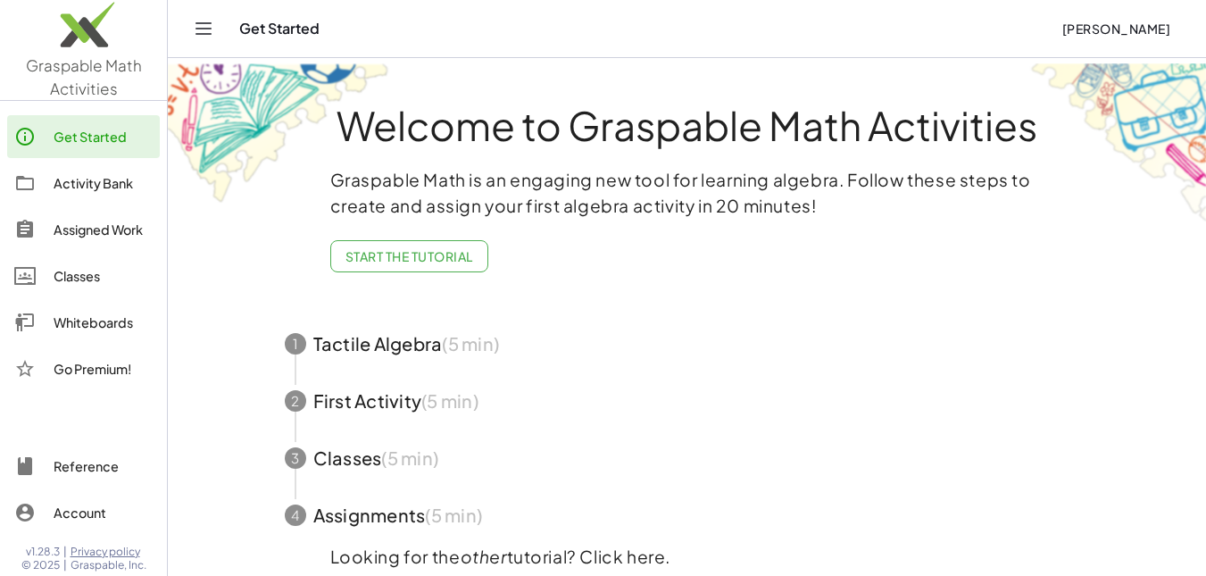
click at [90, 333] on div "Whiteboards" at bounding box center [103, 321] width 99 height 21
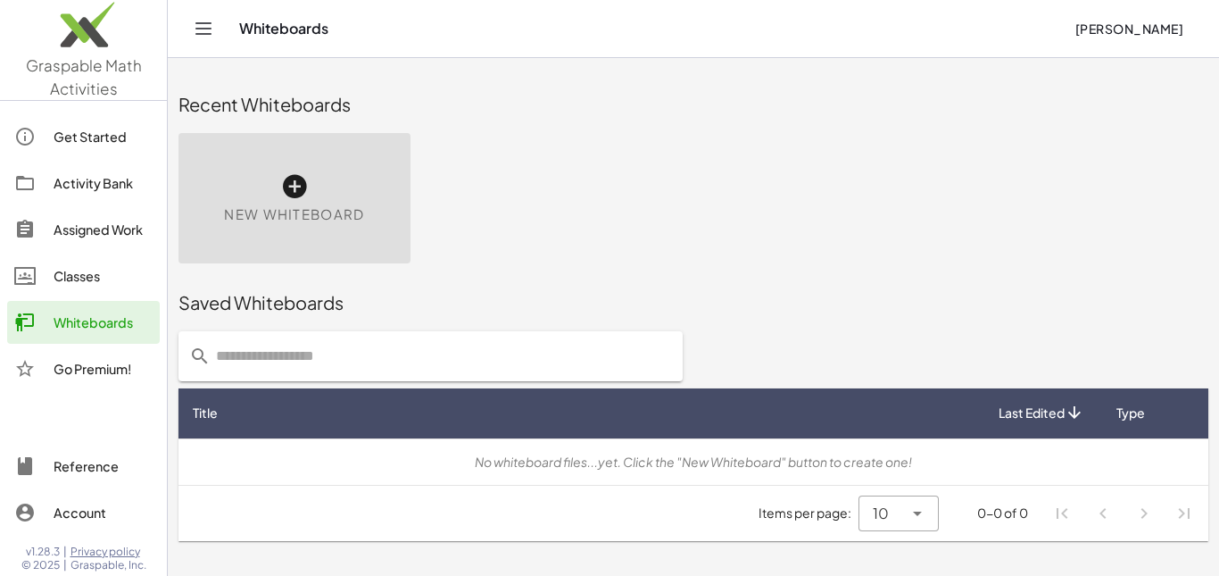
click at [309, 186] on icon at bounding box center [294, 186] width 29 height 29
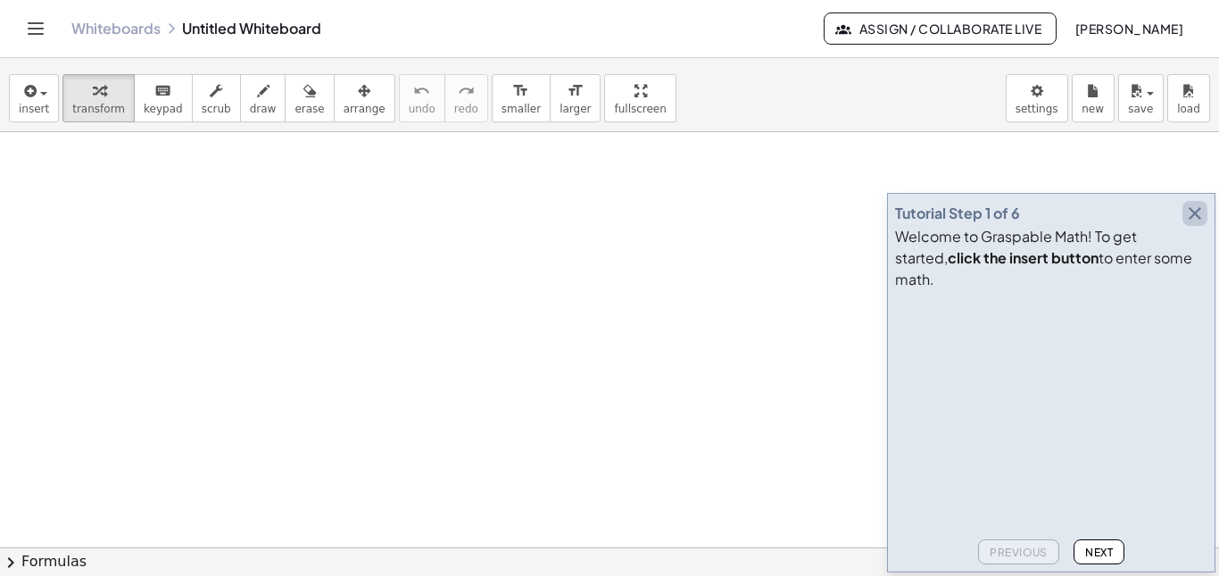
click at [1193, 204] on icon "button" at bounding box center [1194, 213] width 21 height 21
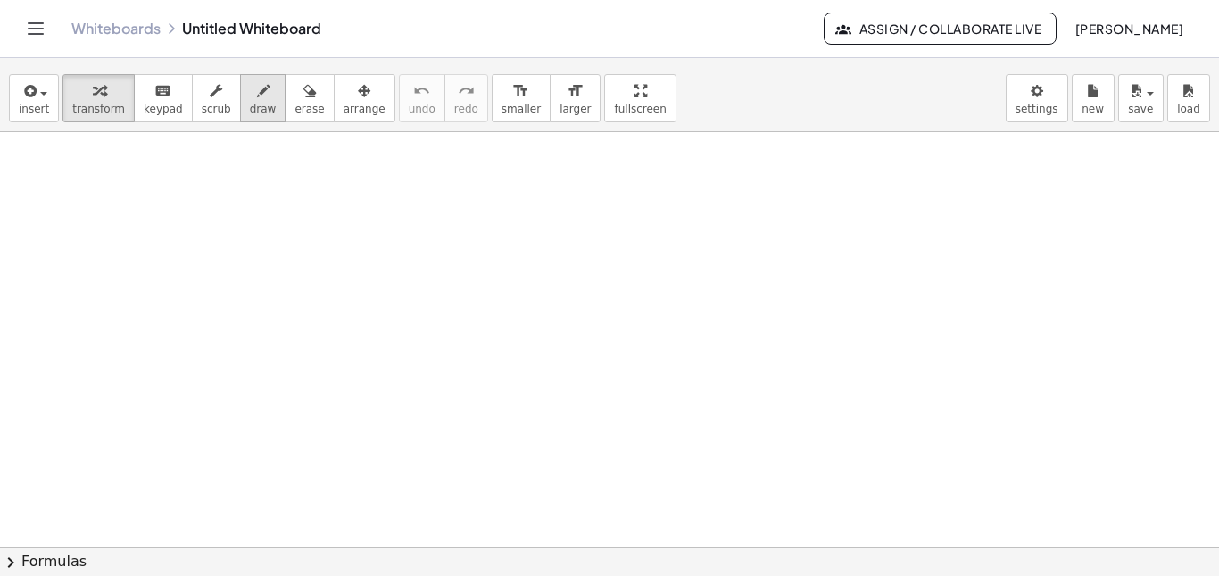
click at [250, 104] on span "draw" at bounding box center [263, 109] width 27 height 12
drag, startPoint x: 137, startPoint y: 162, endPoint x: 130, endPoint y: 245, distance: 84.1
click at [130, 245] on div at bounding box center [609, 547] width 1219 height 830
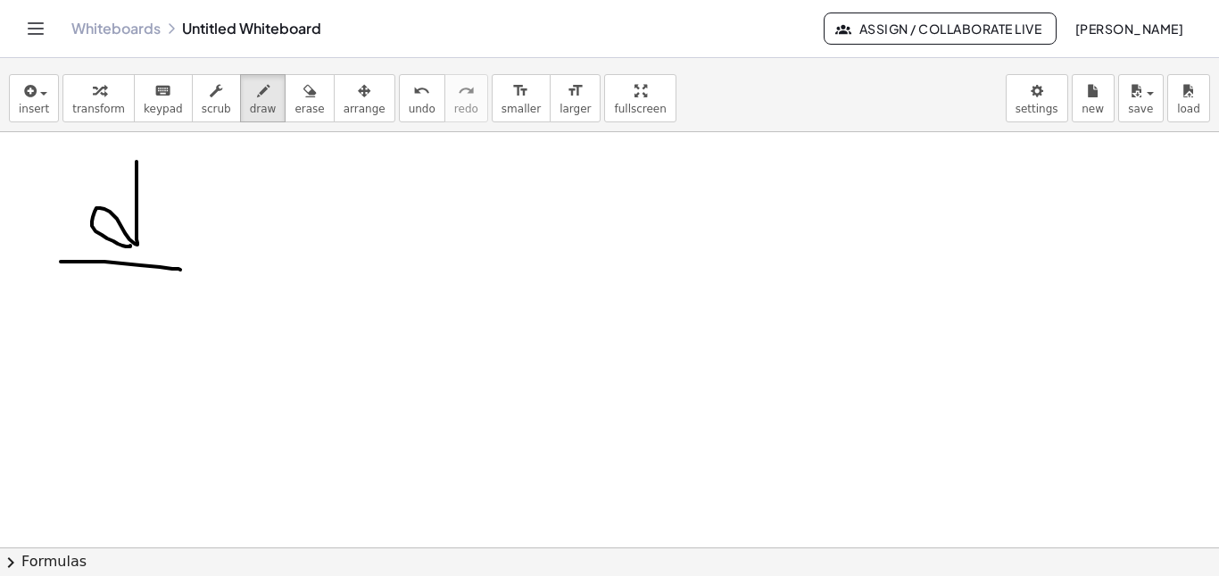
drag, startPoint x: 61, startPoint y: 261, endPoint x: 168, endPoint y: 271, distance: 107.5
click at [170, 271] on div at bounding box center [609, 547] width 1219 height 830
drag, startPoint x: 121, startPoint y: 302, endPoint x: 116, endPoint y: 328, distance: 26.4
click at [116, 328] on div at bounding box center [609, 547] width 1219 height 830
drag, startPoint x: 131, startPoint y: 313, endPoint x: 149, endPoint y: 311, distance: 17.9
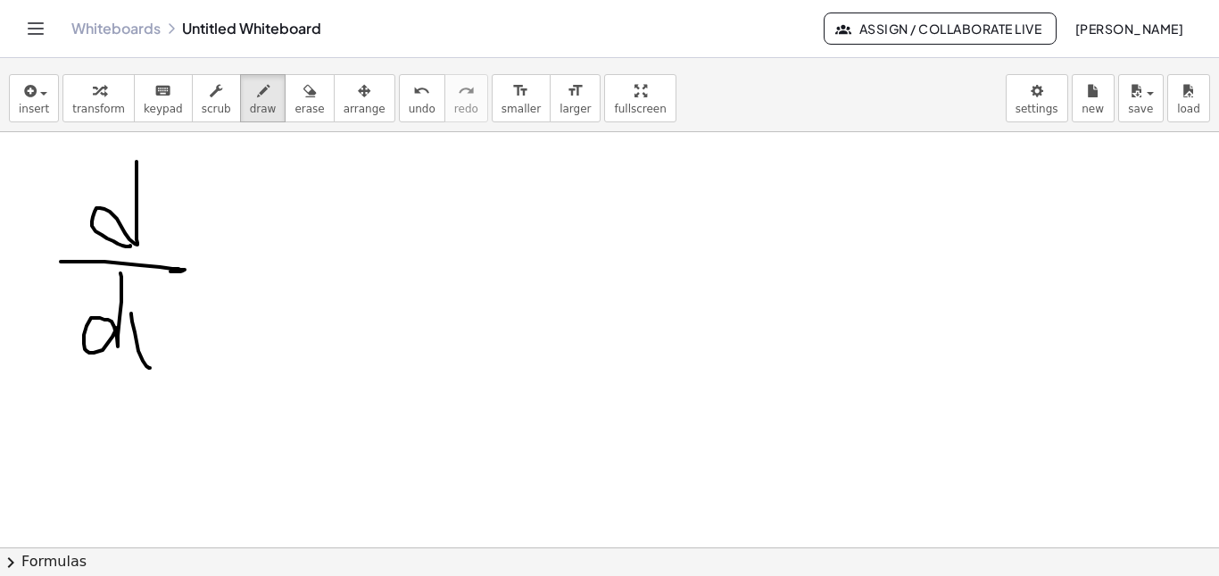
click at [150, 367] on div at bounding box center [609, 547] width 1219 height 830
drag, startPoint x: 131, startPoint y: 333, endPoint x: 198, endPoint y: 308, distance: 71.4
click at [118, 379] on div at bounding box center [609, 547] width 1219 height 830
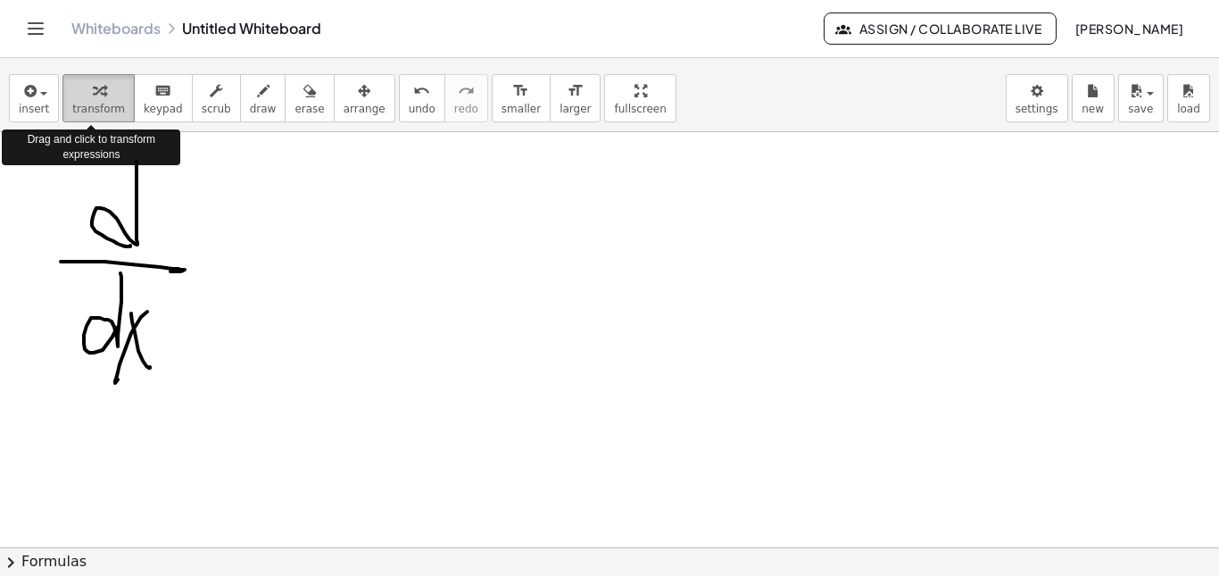
click at [72, 106] on span "transform" at bounding box center [98, 109] width 53 height 12
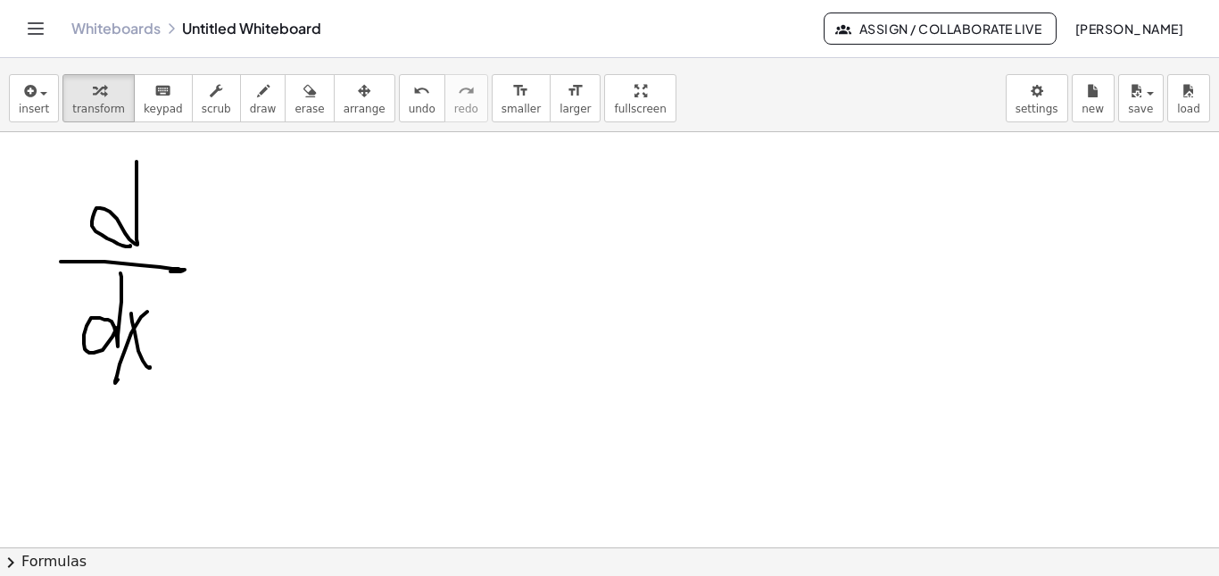
drag, startPoint x: 328, startPoint y: 183, endPoint x: 309, endPoint y: 256, distance: 75.5
click at [309, 256] on div at bounding box center [609, 547] width 1219 height 830
click at [24, 97] on icon "button" at bounding box center [29, 90] width 16 height 21
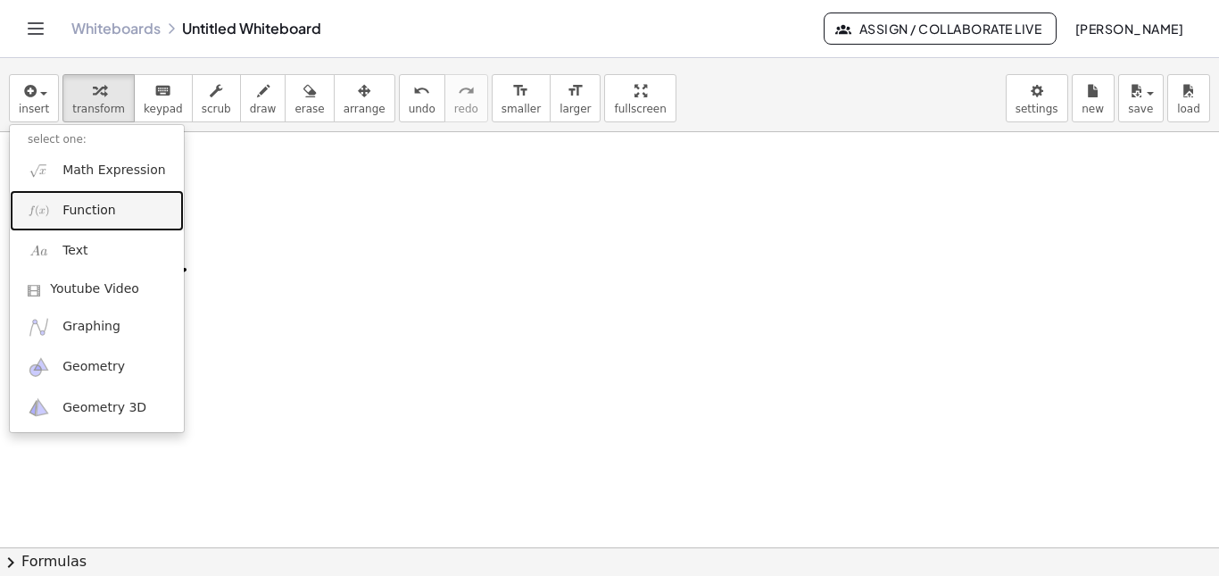
click at [69, 206] on span "Function" at bounding box center [89, 211] width 54 height 18
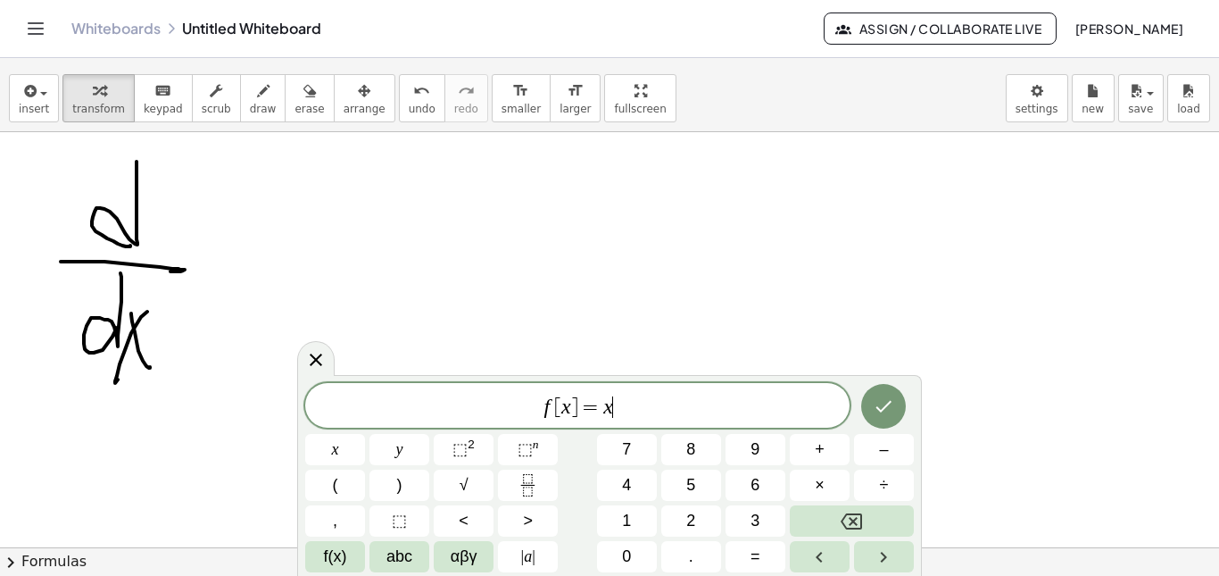
click at [650, 411] on span "f [ x ] = x ​" at bounding box center [577, 406] width 544 height 25
click at [527, 497] on button "Fraction" at bounding box center [528, 484] width 60 height 31
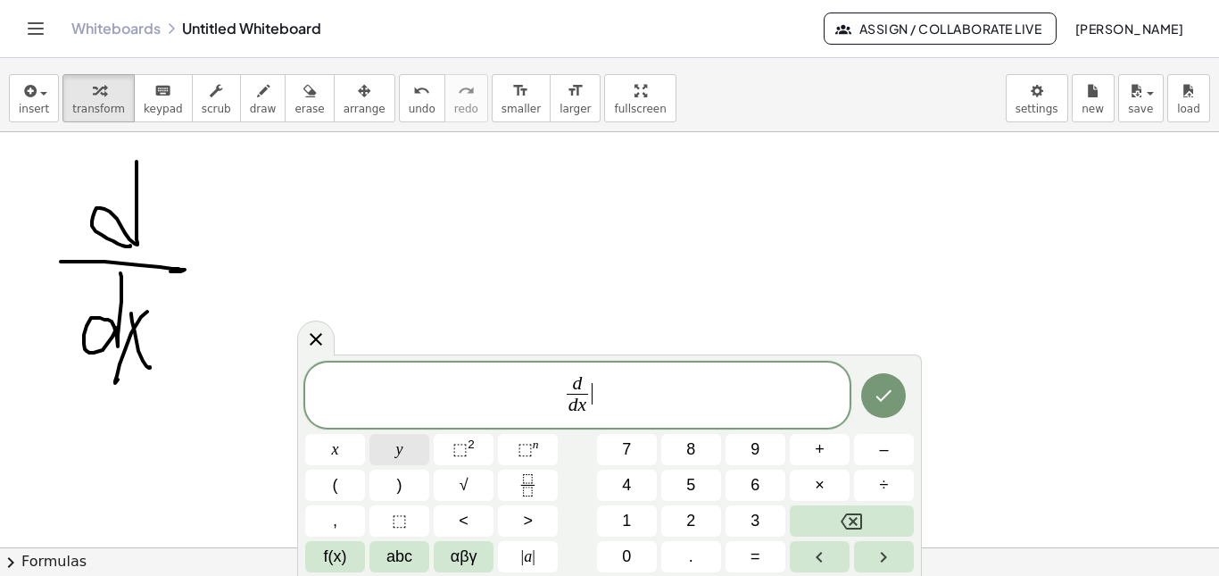
click at [403, 460] on button "y" at bounding box center [399, 449] width 60 height 31
click at [347, 444] on button "x" at bounding box center [335, 449] width 60 height 31
click at [898, 402] on button "Done" at bounding box center [883, 395] width 45 height 45
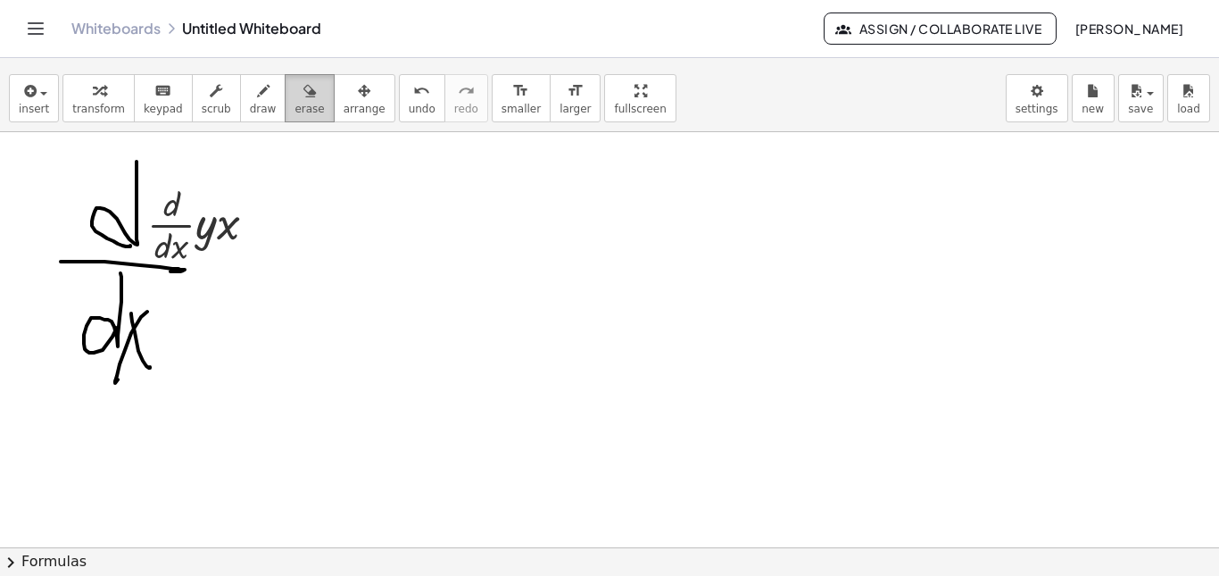
click at [285, 113] on button "erase" at bounding box center [309, 98] width 49 height 48
click at [109, 213] on div at bounding box center [609, 547] width 1219 height 830
click at [89, 271] on div at bounding box center [609, 547] width 1219 height 830
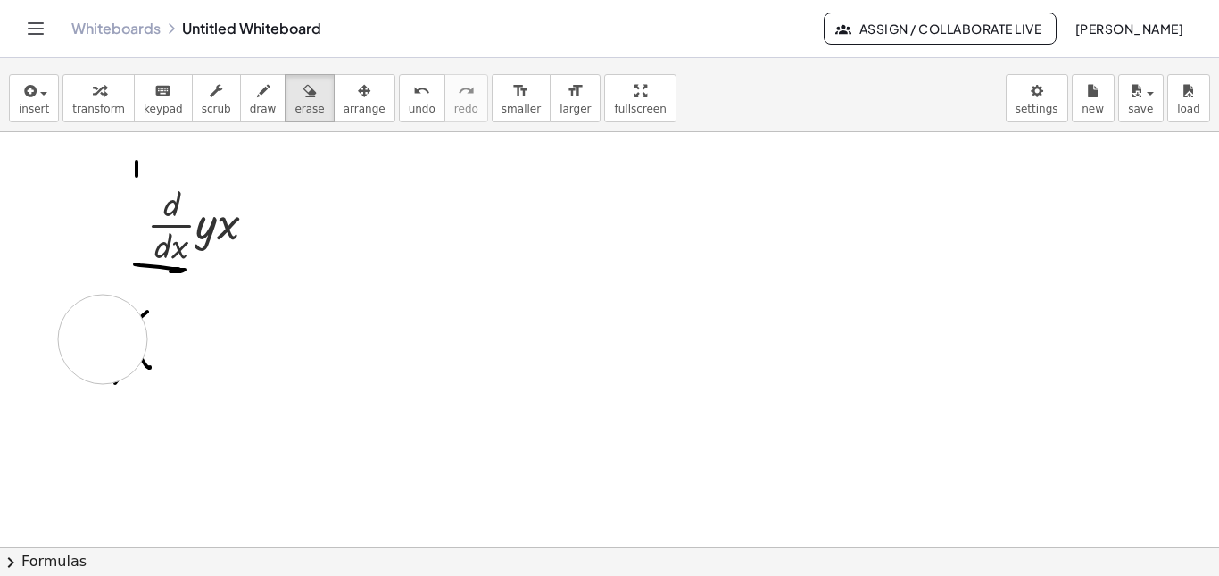
click at [103, 339] on div at bounding box center [609, 547] width 1219 height 830
click at [124, 354] on div at bounding box center [609, 547] width 1219 height 830
click at [149, 313] on div at bounding box center [609, 547] width 1219 height 830
click at [160, 303] on div at bounding box center [609, 547] width 1219 height 830
click at [123, 174] on div at bounding box center [609, 547] width 1219 height 830
